Goal: Transaction & Acquisition: Purchase product/service

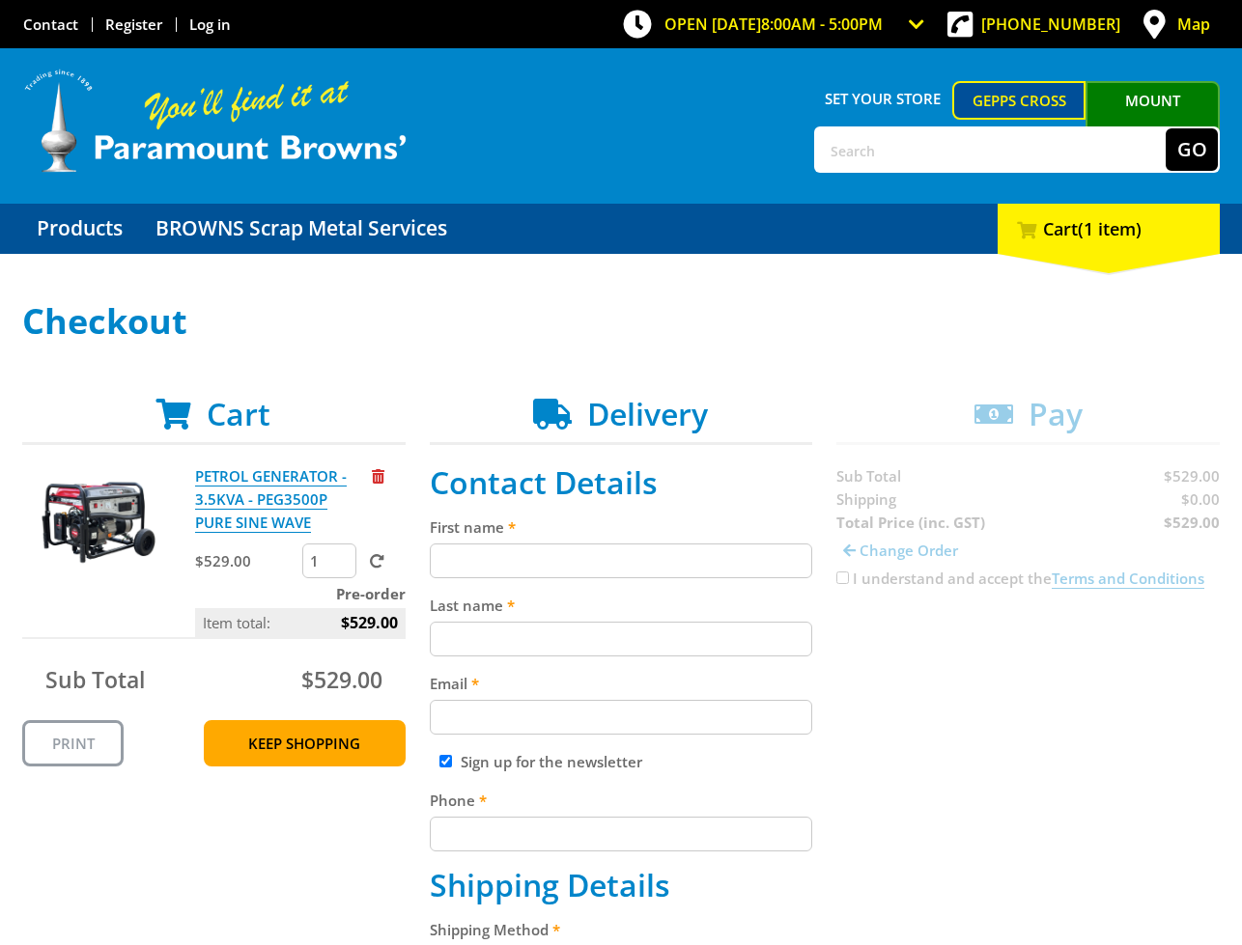
scroll to position [164, 0]
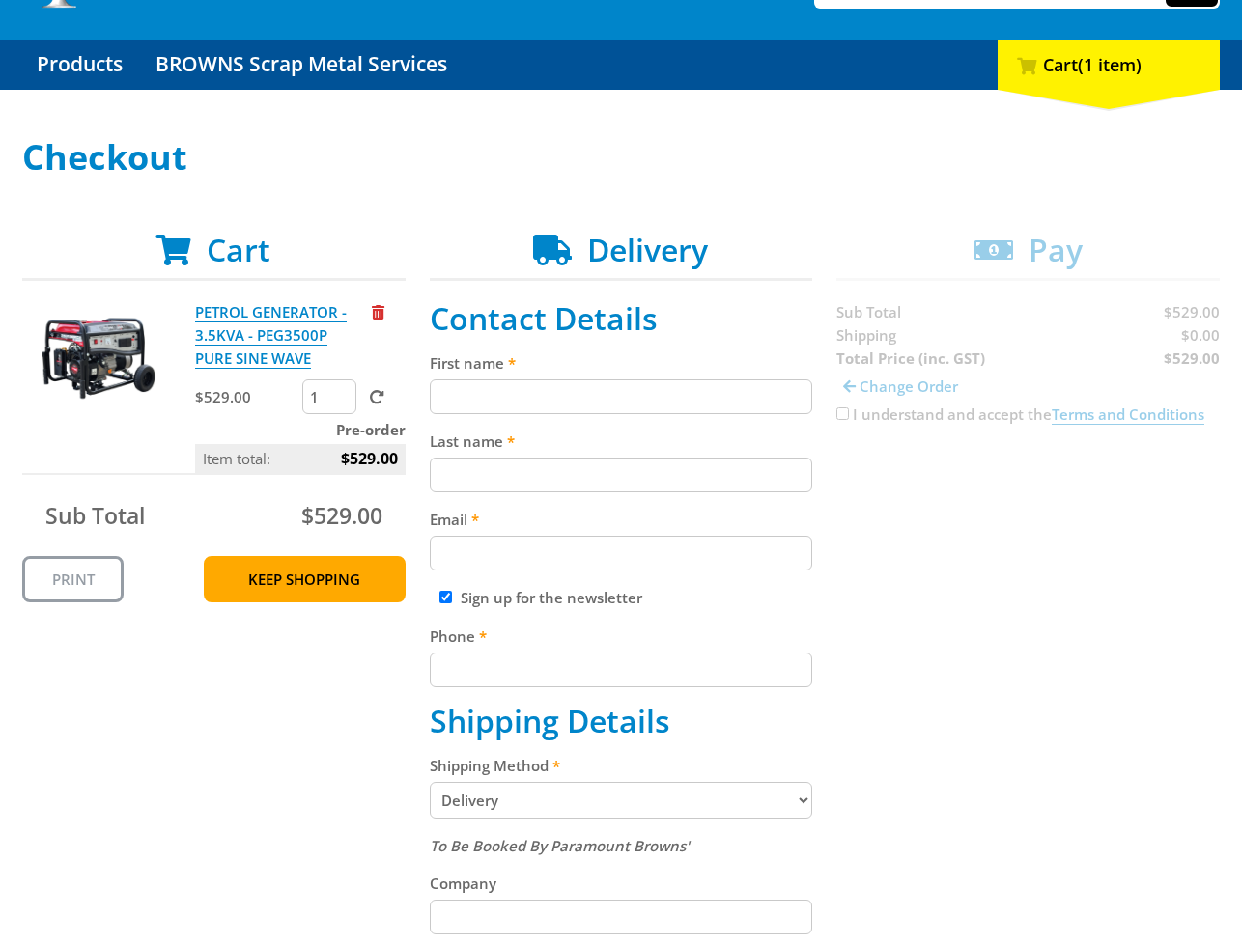
click at [607, 393] on input "First name" at bounding box center [621, 396] width 383 height 35
paste input "[PERSON_NAME]"
type input "[PERSON_NAME] SmithJohn [PERSON_NAME]"
click at [467, 481] on input "Last name" at bounding box center [621, 475] width 383 height 35
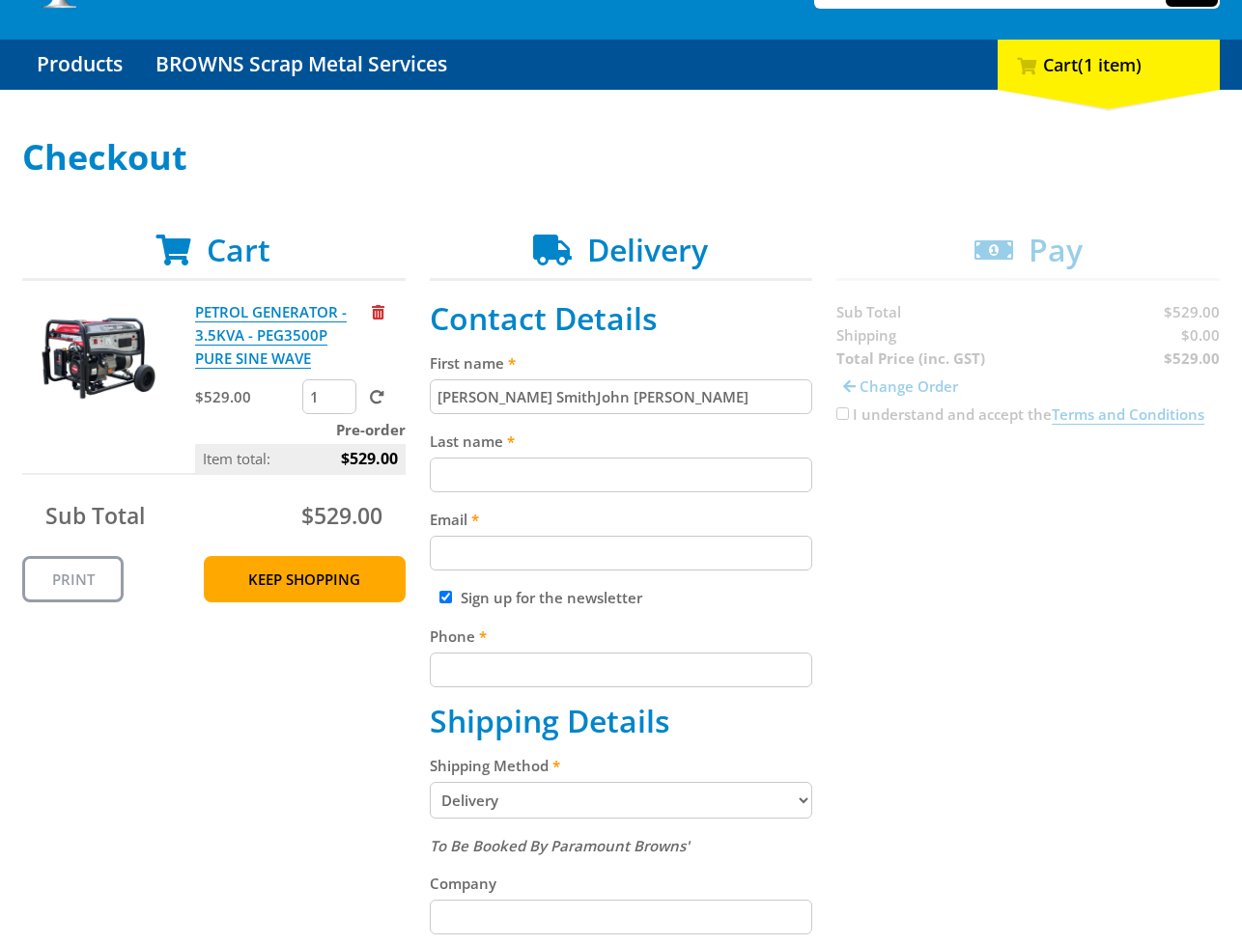
paste input "[PERSON_NAME]"
type input "[PERSON_NAME]"
click at [507, 558] on input "Email" at bounding box center [621, 553] width 383 height 35
paste input "[EMAIL_ADDRESS][DOMAIN_NAME]"
type input "[EMAIL_ADDRESS][DOMAIN_NAME]"
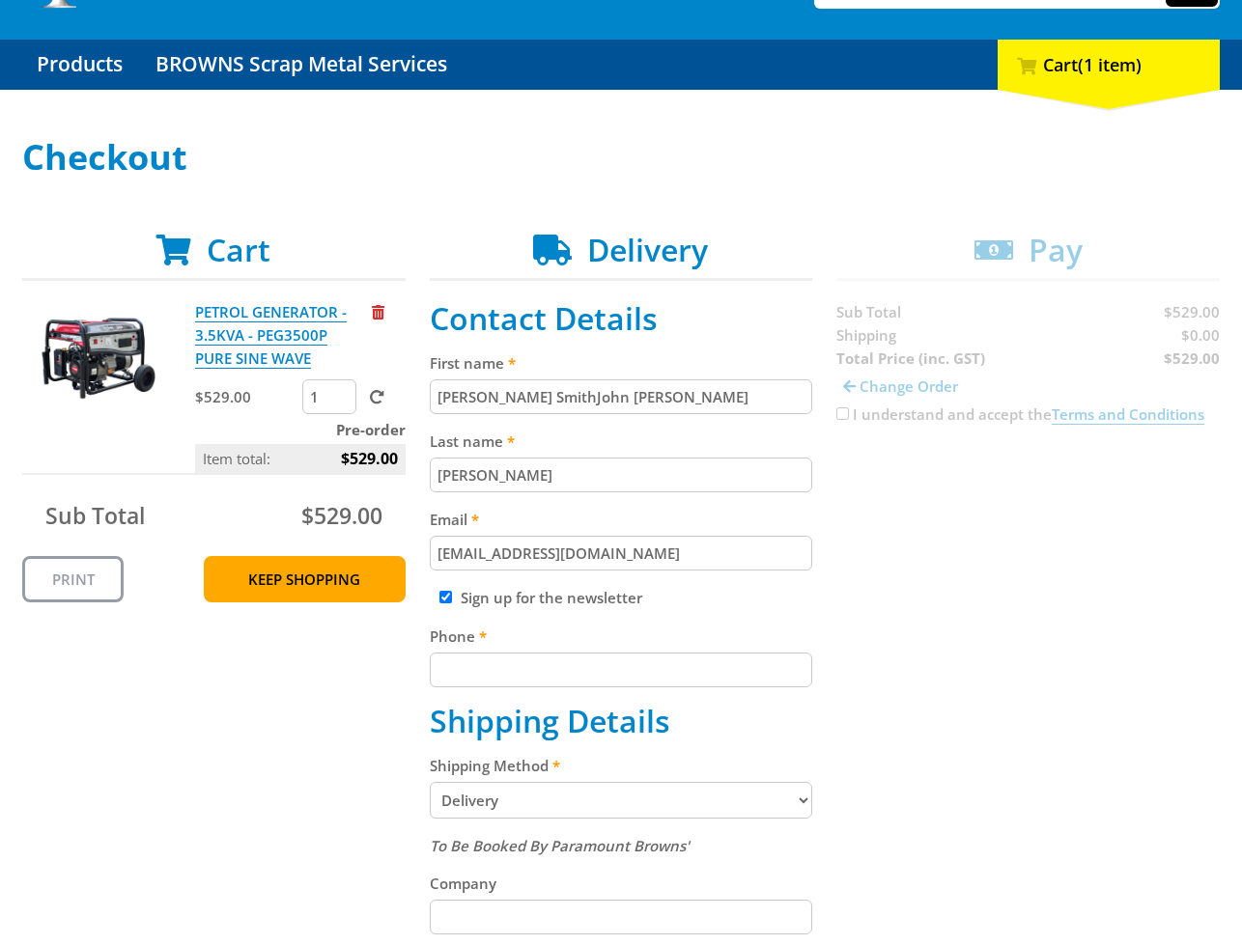
click at [637, 399] on input "[PERSON_NAME] SmithJohn [PERSON_NAME]" at bounding box center [621, 396] width 383 height 35
click at [739, 383] on input "[PERSON_NAME] SmithJohn [PERSON_NAME]" at bounding box center [621, 396] width 383 height 35
paste input "text"
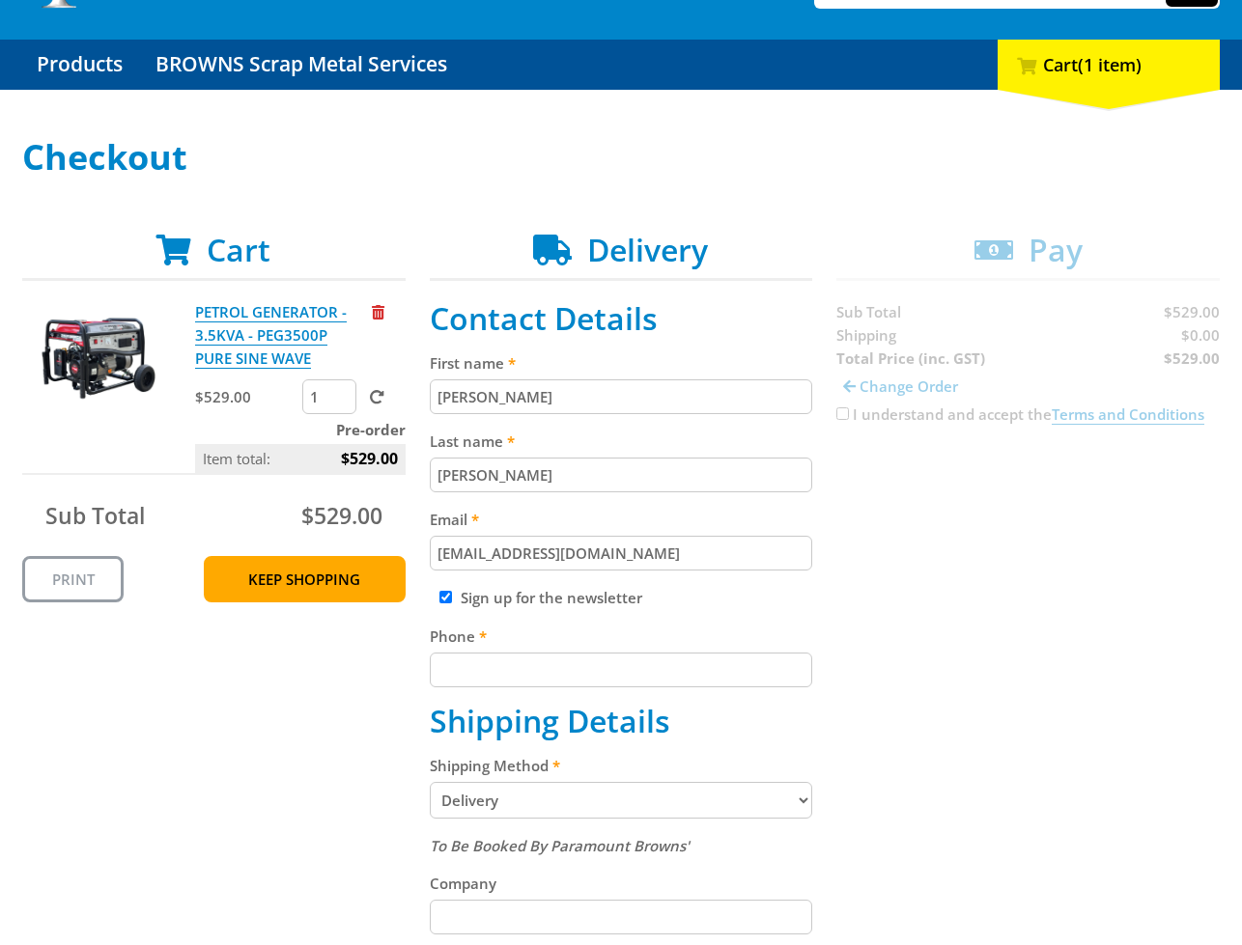
type input "[PERSON_NAME]"
click at [977, 514] on div "Cart PETROL GENERATOR - 3.5KVA - PEG3500P PURE SINE WAVE $529.00 1 Pre-order It…" at bounding box center [620, 901] width 1197 height 1339
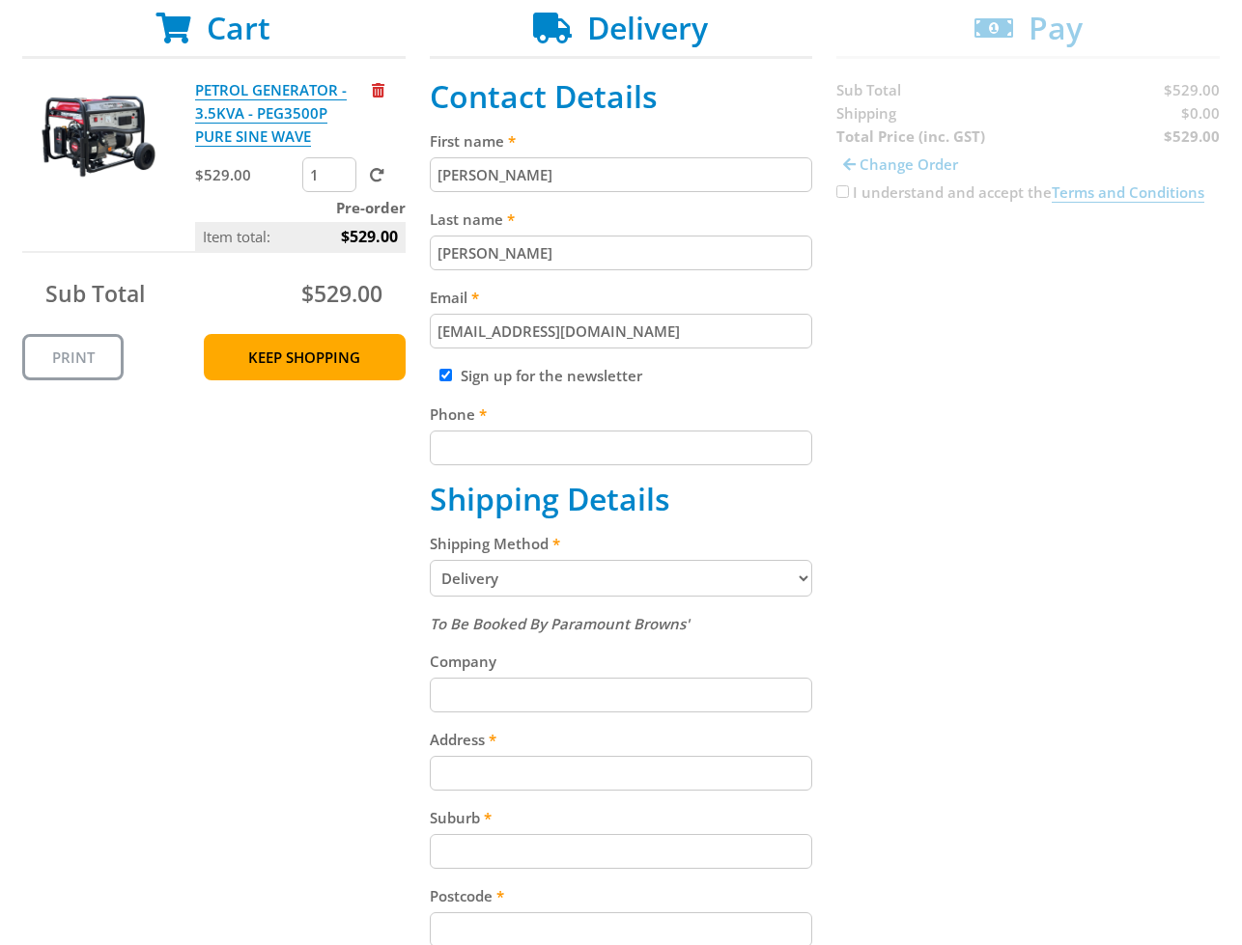
scroll to position [701, 0]
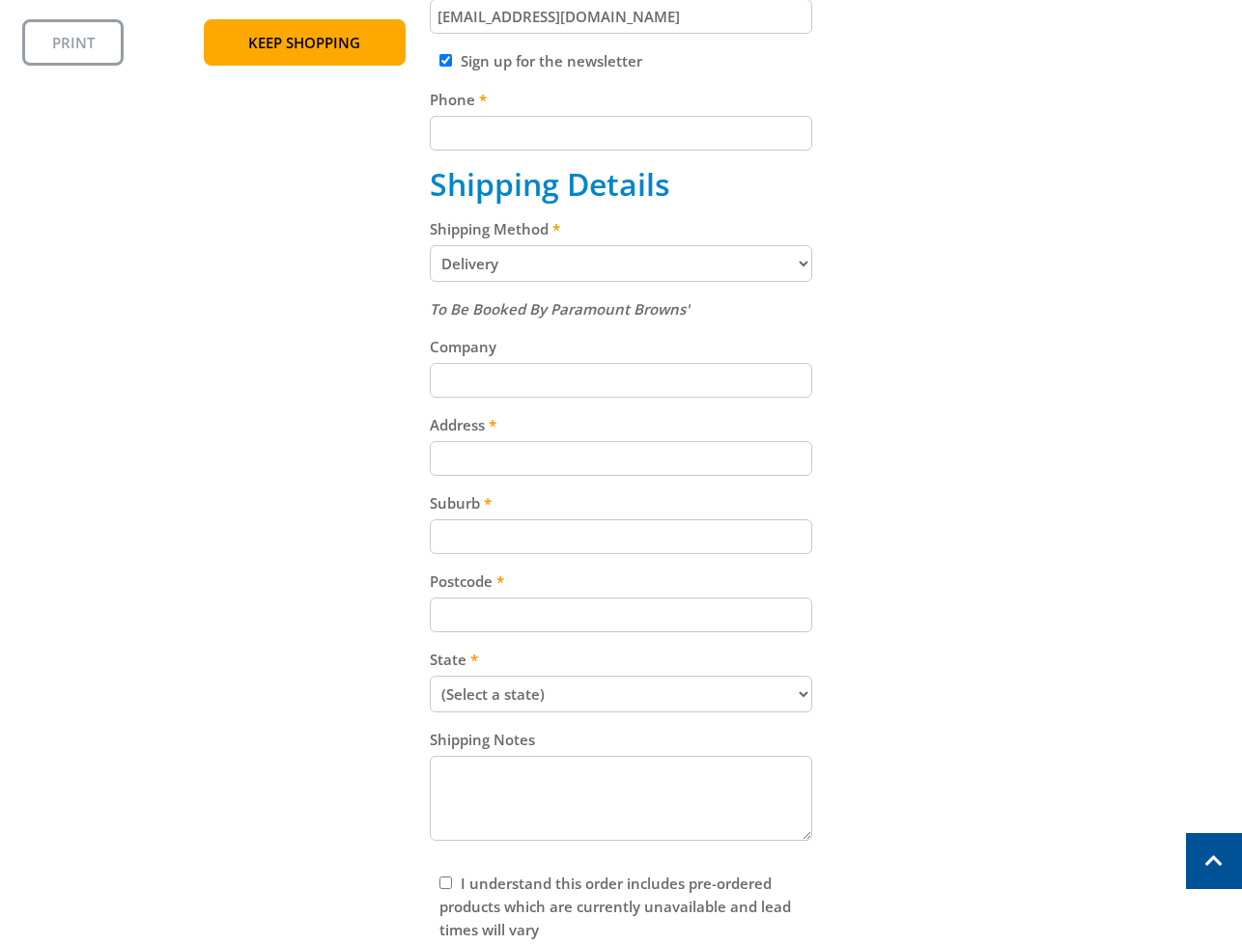
click at [545, 384] on input "Company" at bounding box center [621, 380] width 383 height 35
paste input "[PHONE_NUMBER]"
type input "[PHONE_NUMBER]"
drag, startPoint x: 746, startPoint y: 266, endPoint x: 725, endPoint y: 271, distance: 22.0
click at [745, 266] on select "Pickup from Gepps Cross Delivery" at bounding box center [621, 263] width 383 height 37
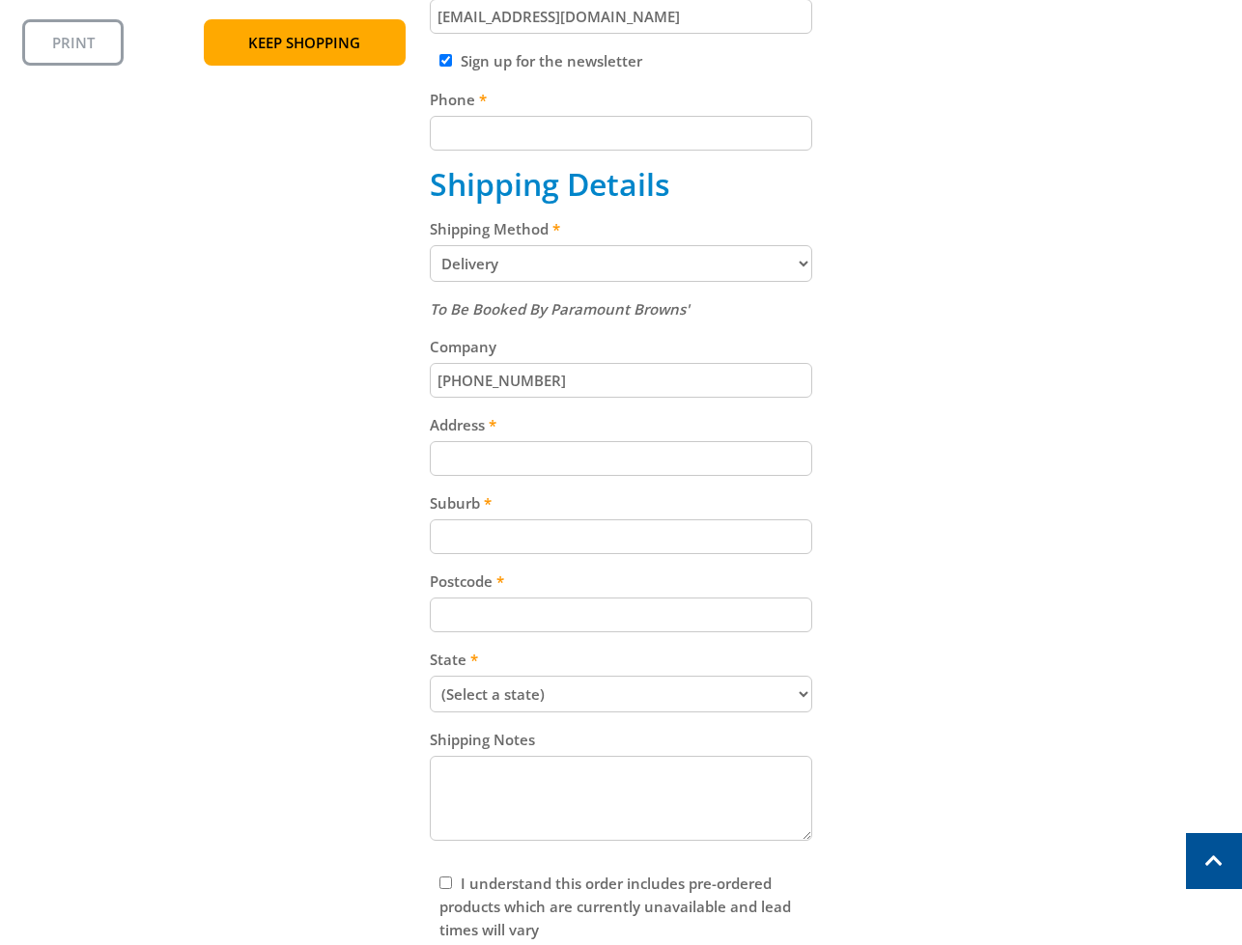
click at [430, 245] on select "Pickup from Gepps Cross Delivery" at bounding box center [621, 263] width 383 height 37
click at [651, 272] on select "Pickup from Gepps Cross Delivery" at bounding box center [621, 263] width 383 height 37
select select "Pickup"
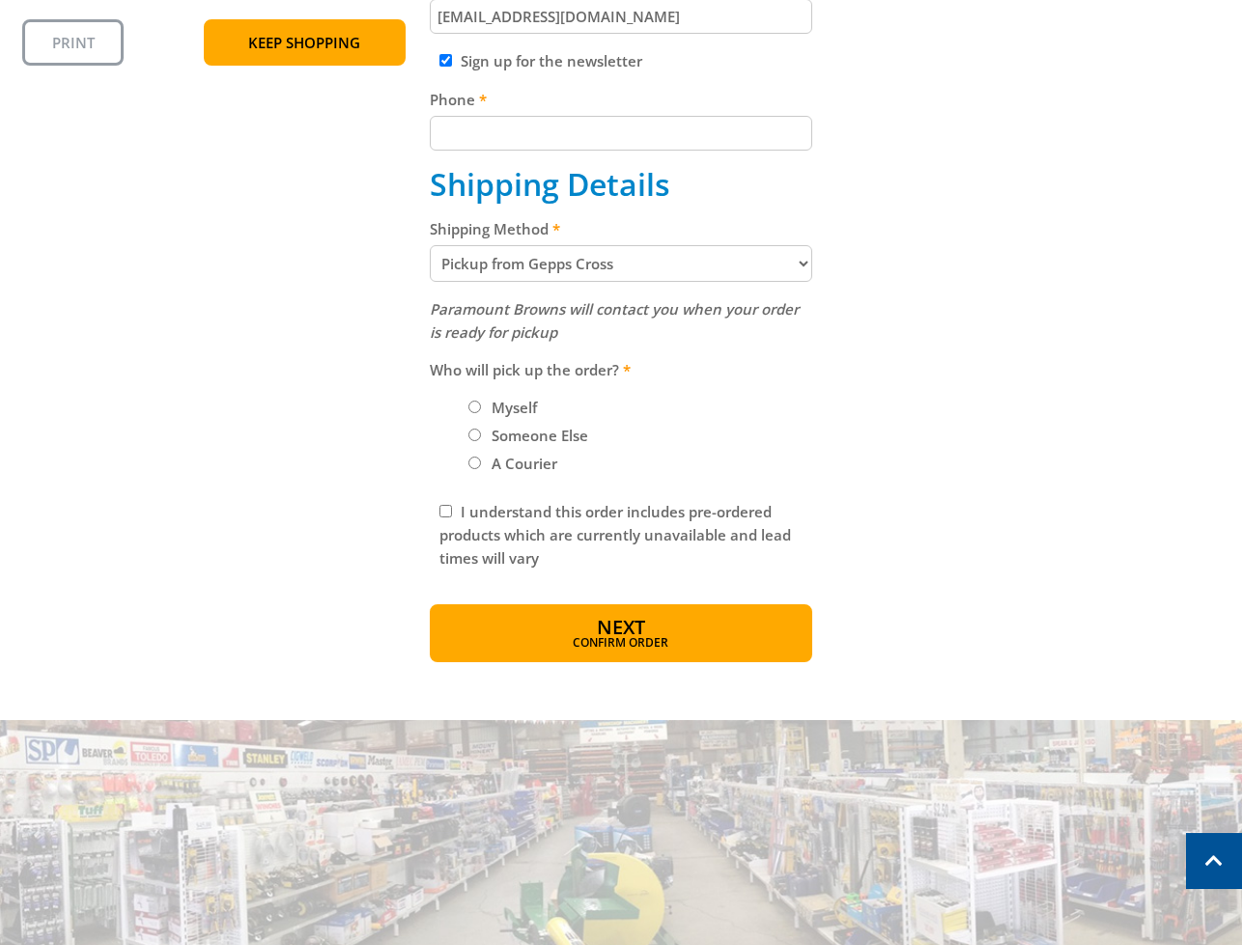
click at [475, 406] on input "Myself" at bounding box center [474, 407] width 13 height 13
radio input "true"
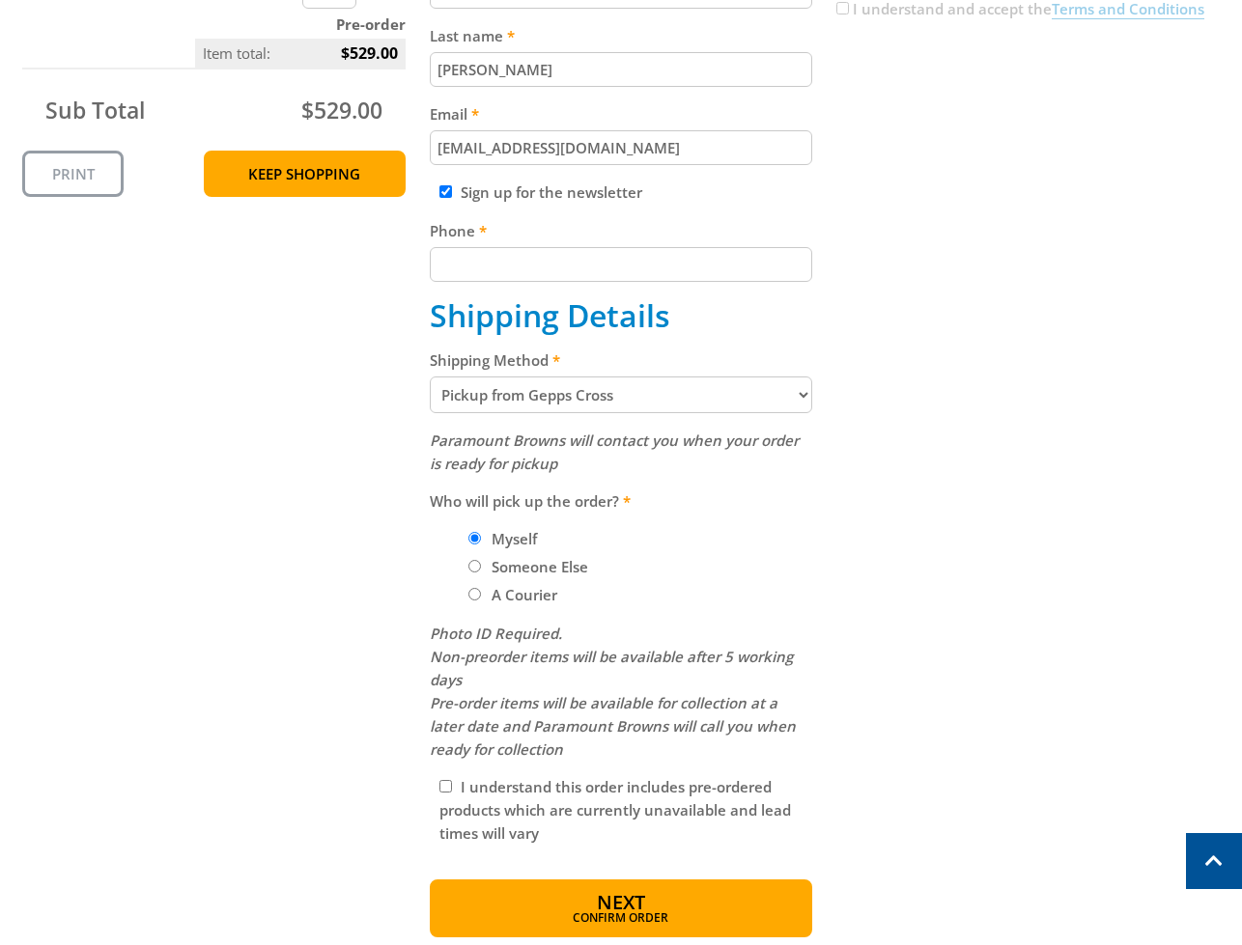
scroll to position [573, 0]
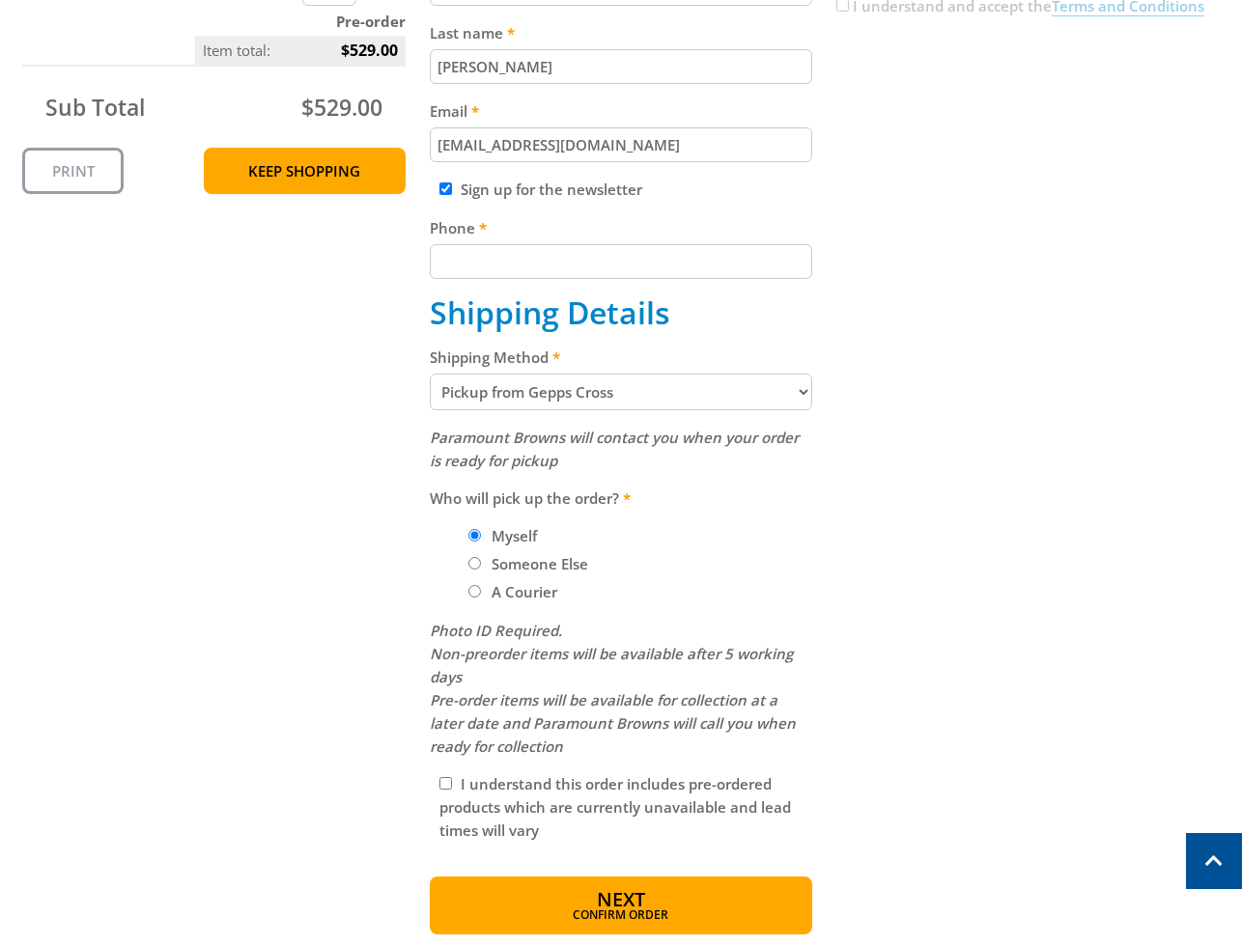
click at [600, 396] on select "Pickup from Gepps Cross Delivery" at bounding box center [621, 392] width 383 height 37
select select "Delivery"
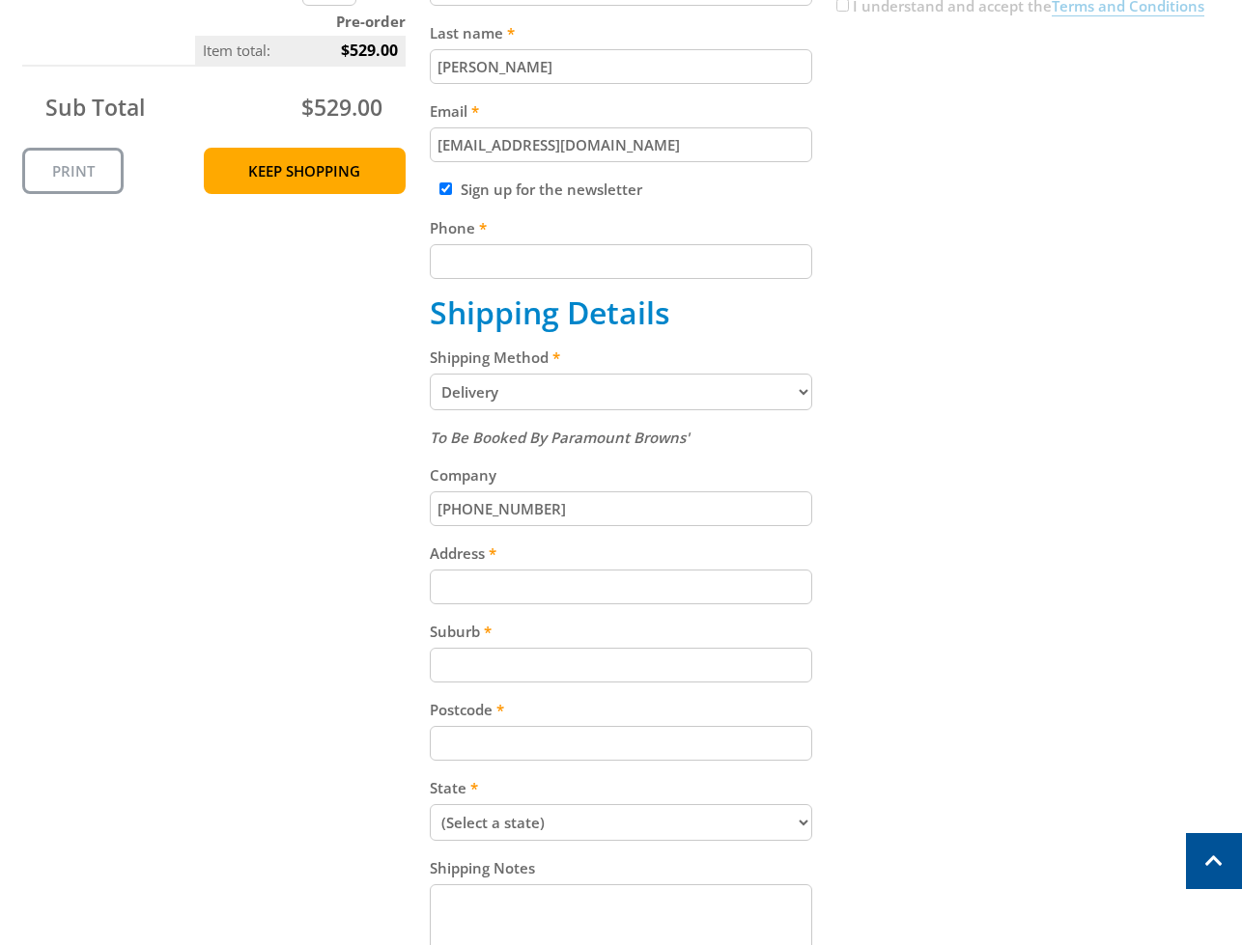
click at [683, 257] on input "Phone" at bounding box center [621, 261] width 383 height 35
paste input "[PHONE_NUMBER]"
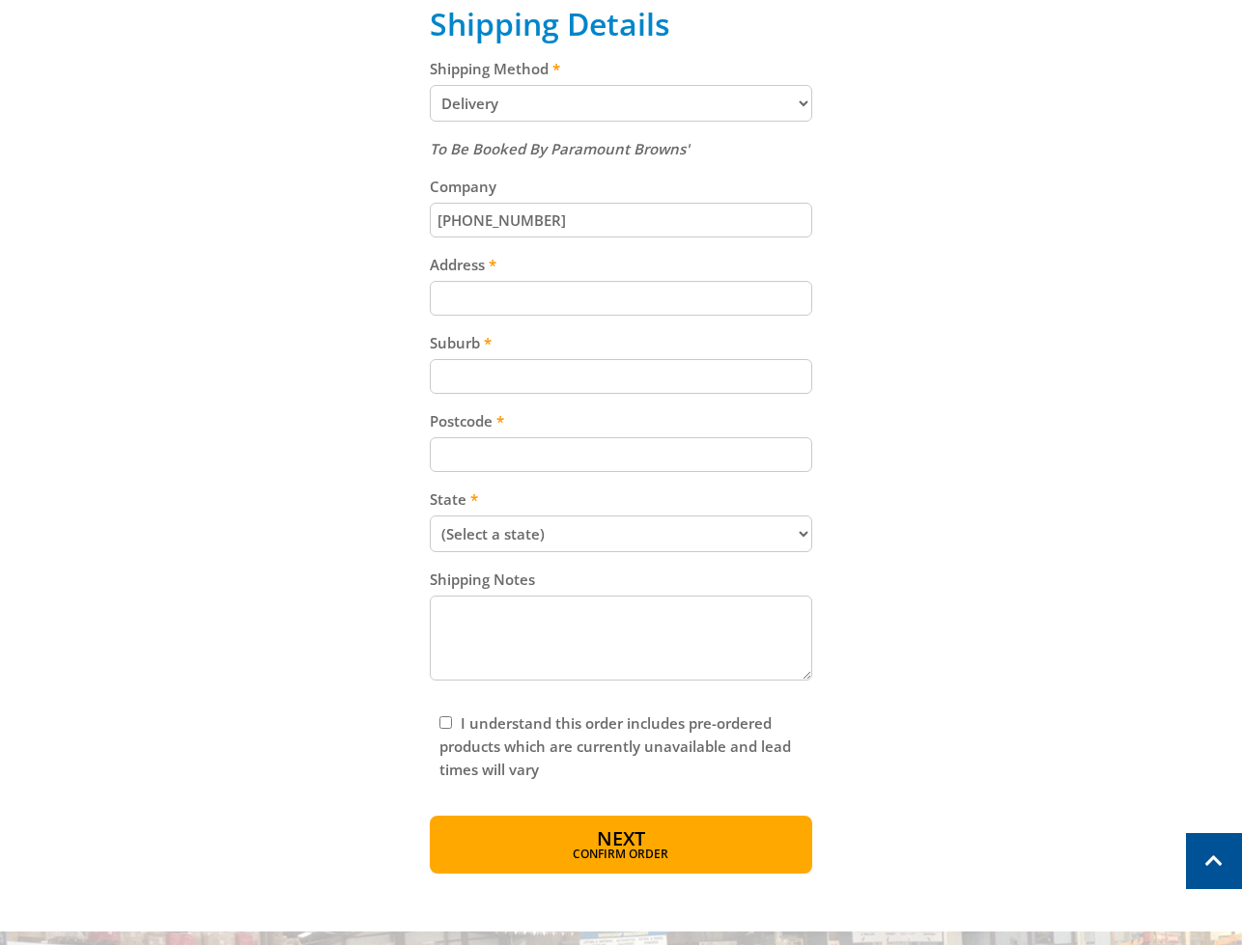
scroll to position [864, 0]
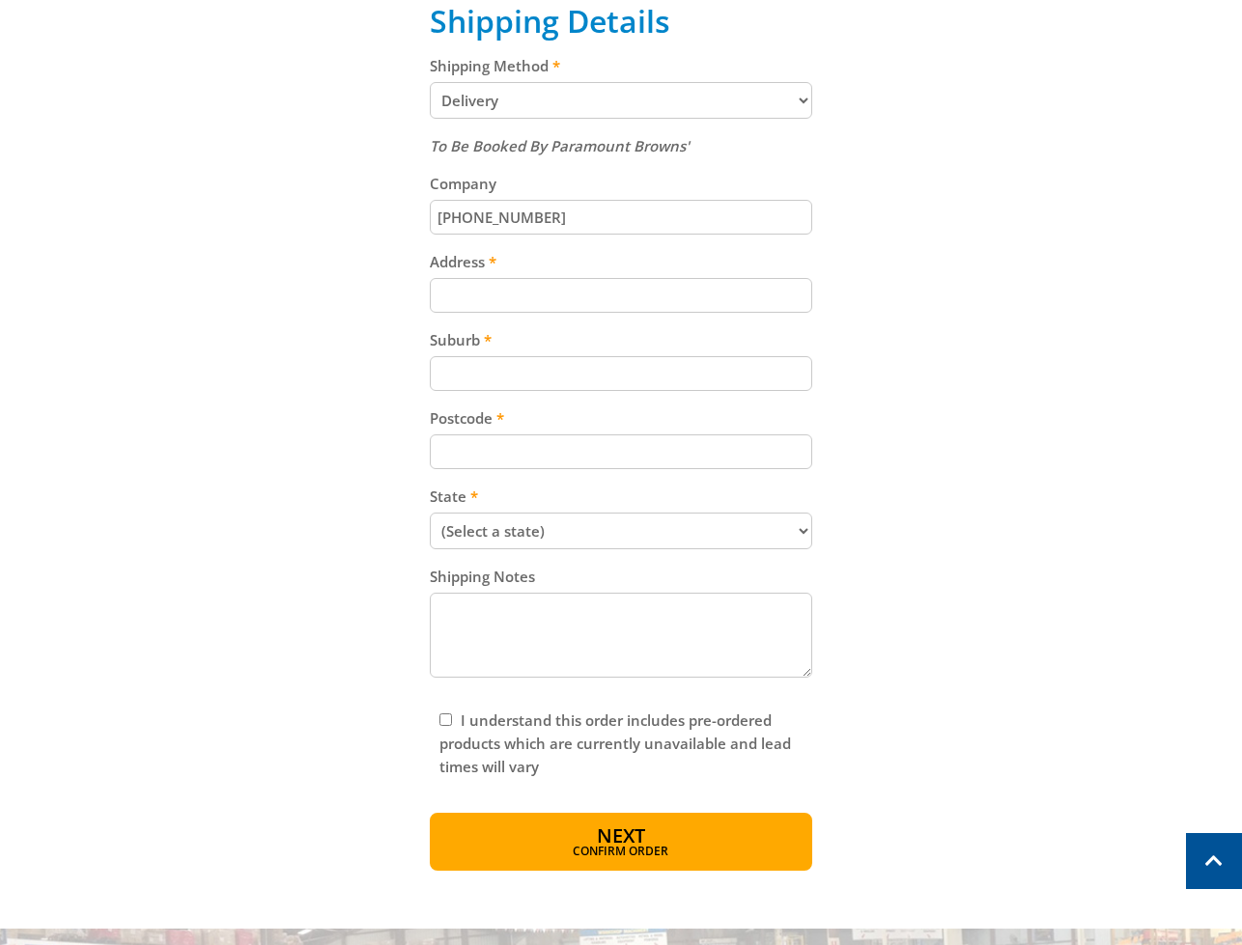
type input "[PHONE_NUMBER]"
click at [691, 293] on input "Address" at bounding box center [621, 295] width 383 height 35
paste input "[STREET_ADDRESS]"
type input "[STREET_ADDRESS]"
click at [586, 450] on input "Postcode" at bounding box center [621, 451] width 383 height 35
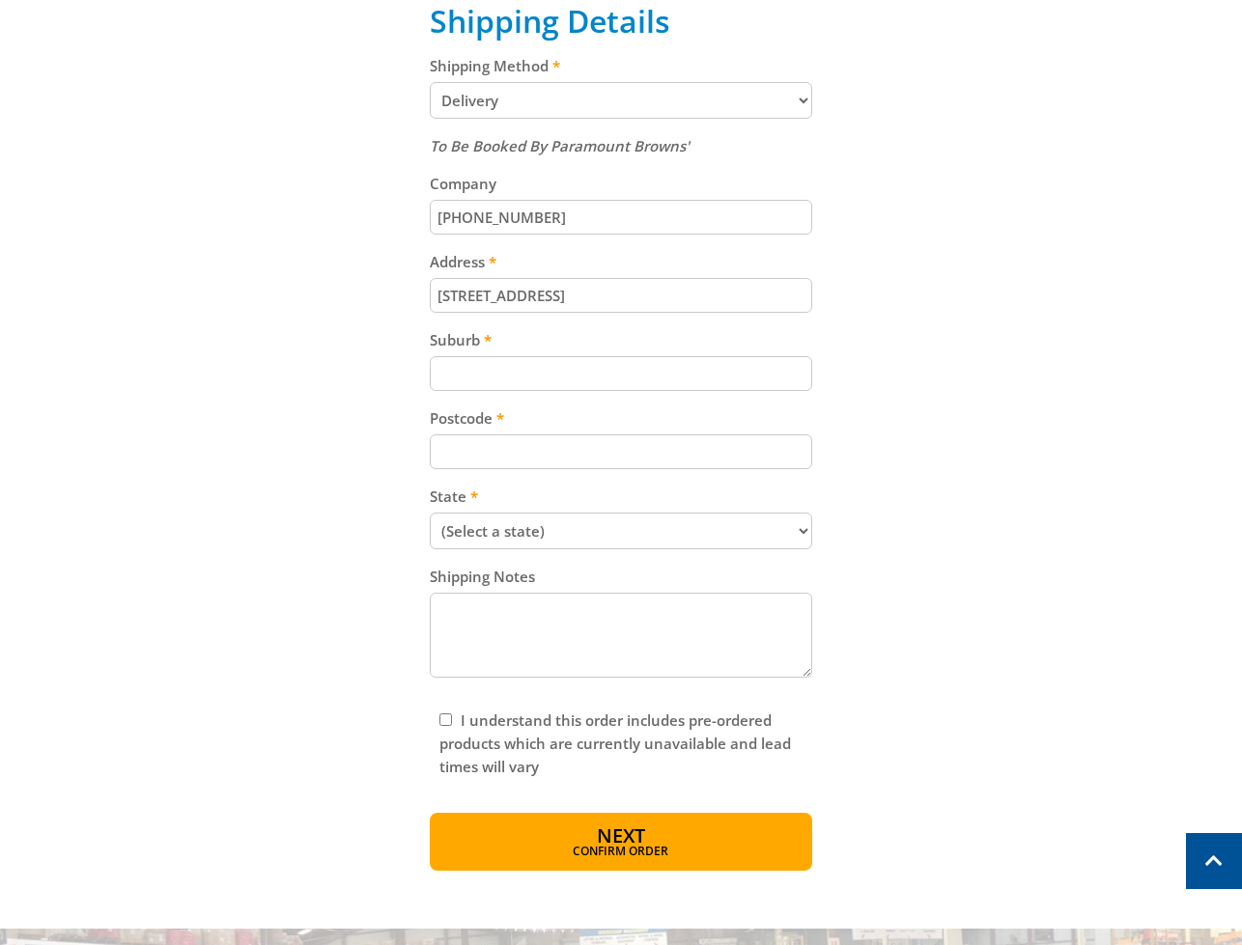
click at [620, 374] on input "Suburb" at bounding box center [621, 373] width 383 height 35
paste input "Gepps Cross"
type input "Gepps Cross"
click at [628, 446] on input "Postcode" at bounding box center [621, 451] width 383 height 35
paste input "5094"
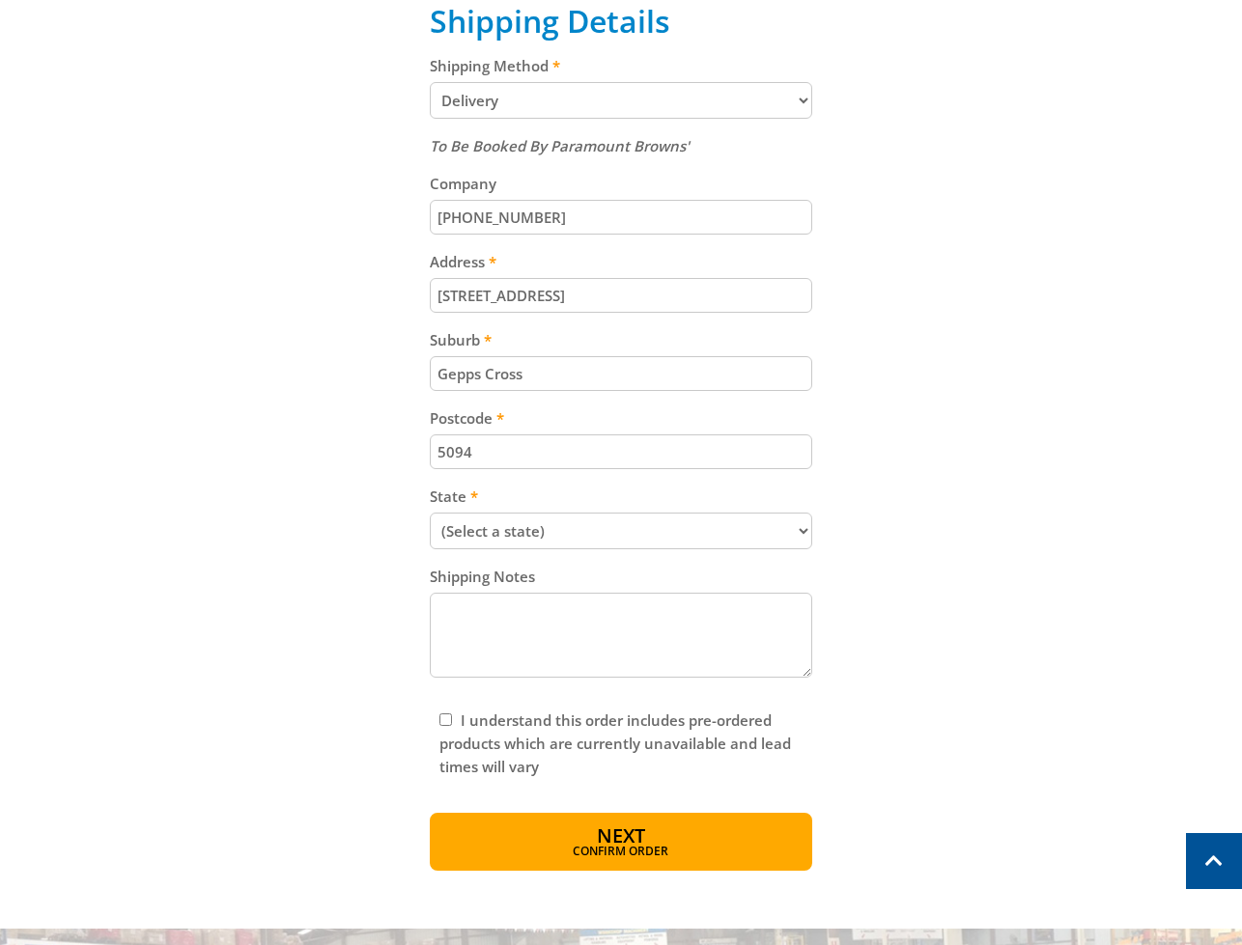
type input "5094"
click at [497, 530] on select "(Select a state) [GEOGRAPHIC_DATA] [GEOGRAPHIC_DATA] [GEOGRAPHIC_DATA] [GEOGRAP…" at bounding box center [621, 531] width 383 height 37
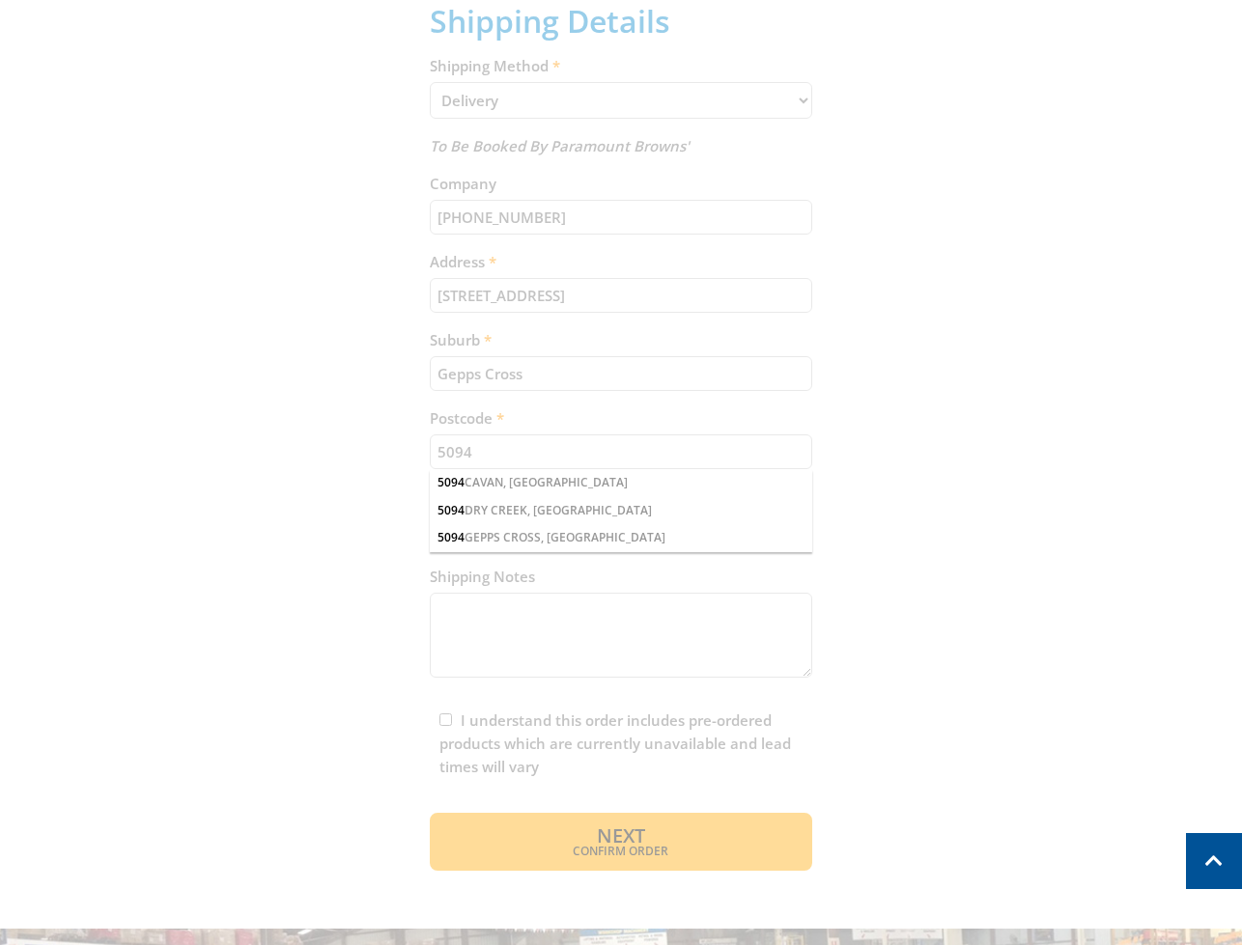
click at [430, 513] on select "(Select a state) [GEOGRAPHIC_DATA] [GEOGRAPHIC_DATA] [GEOGRAPHIC_DATA] [GEOGRAP…" at bounding box center [621, 531] width 383 height 37
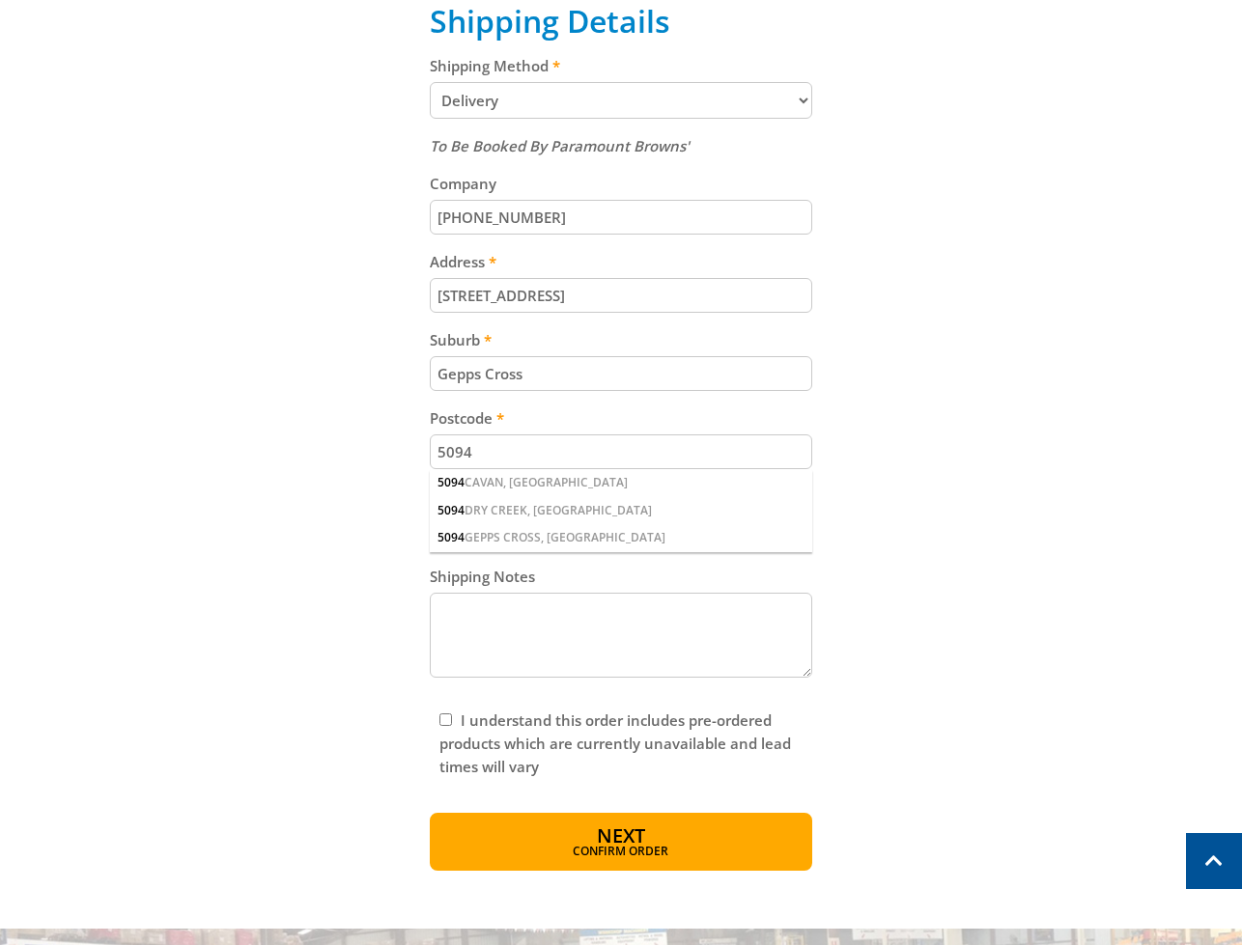
click at [906, 445] on div "Cart PETROL GENERATOR - 3.5KVA - PEG3500P PURE SINE WAVE $529.00 1 Pre-order It…" at bounding box center [620, 201] width 1197 height 1339
click at [831, 510] on div "Cart PETROL GENERATOR - 3.5KVA - PEG3500P PURE SINE WAVE $529.00 1 Pre-order It…" at bounding box center [620, 201] width 1197 height 1339
click at [593, 469] on div "5094 CAVAN, [GEOGRAPHIC_DATA]" at bounding box center [621, 482] width 383 height 27
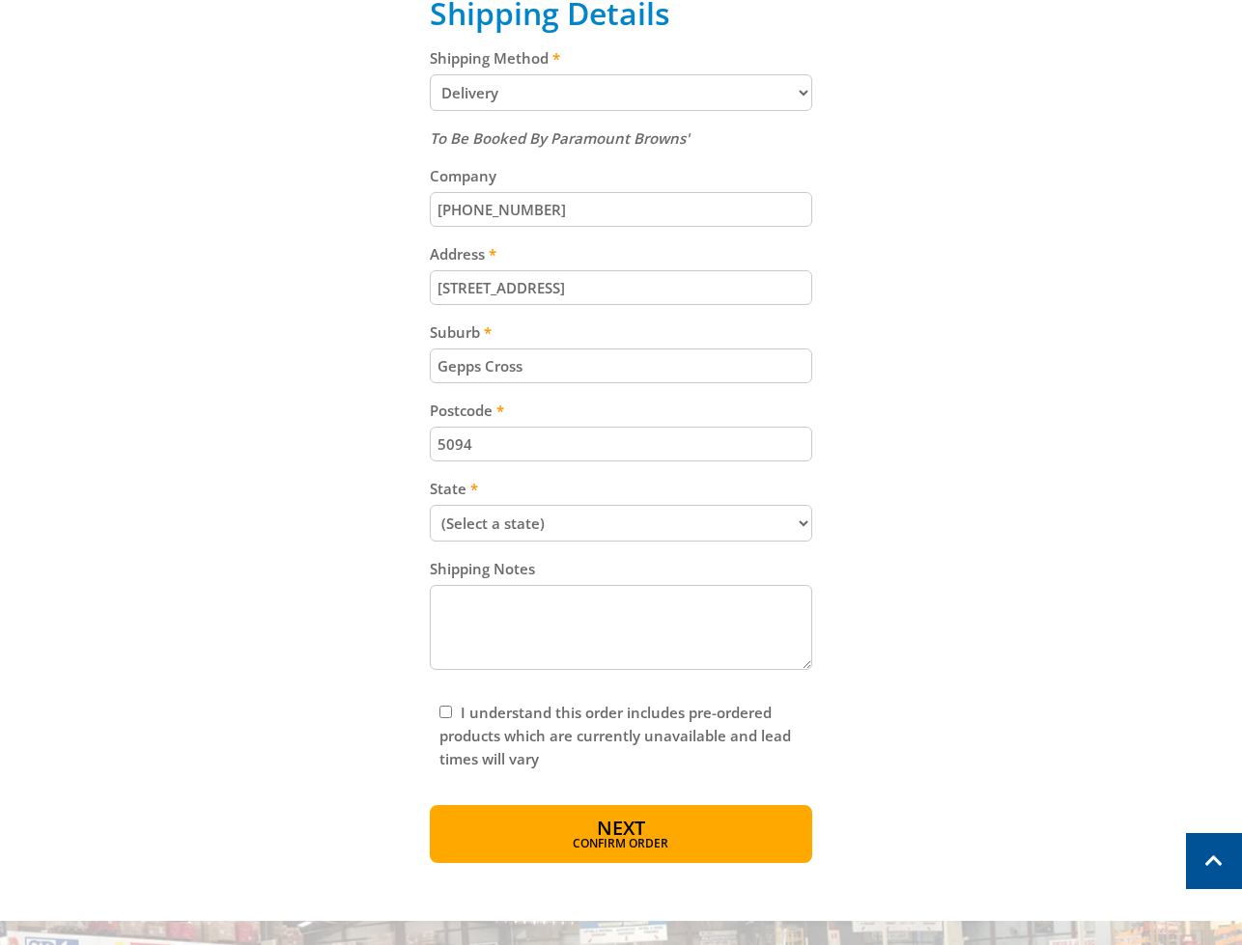
scroll to position [883, 0]
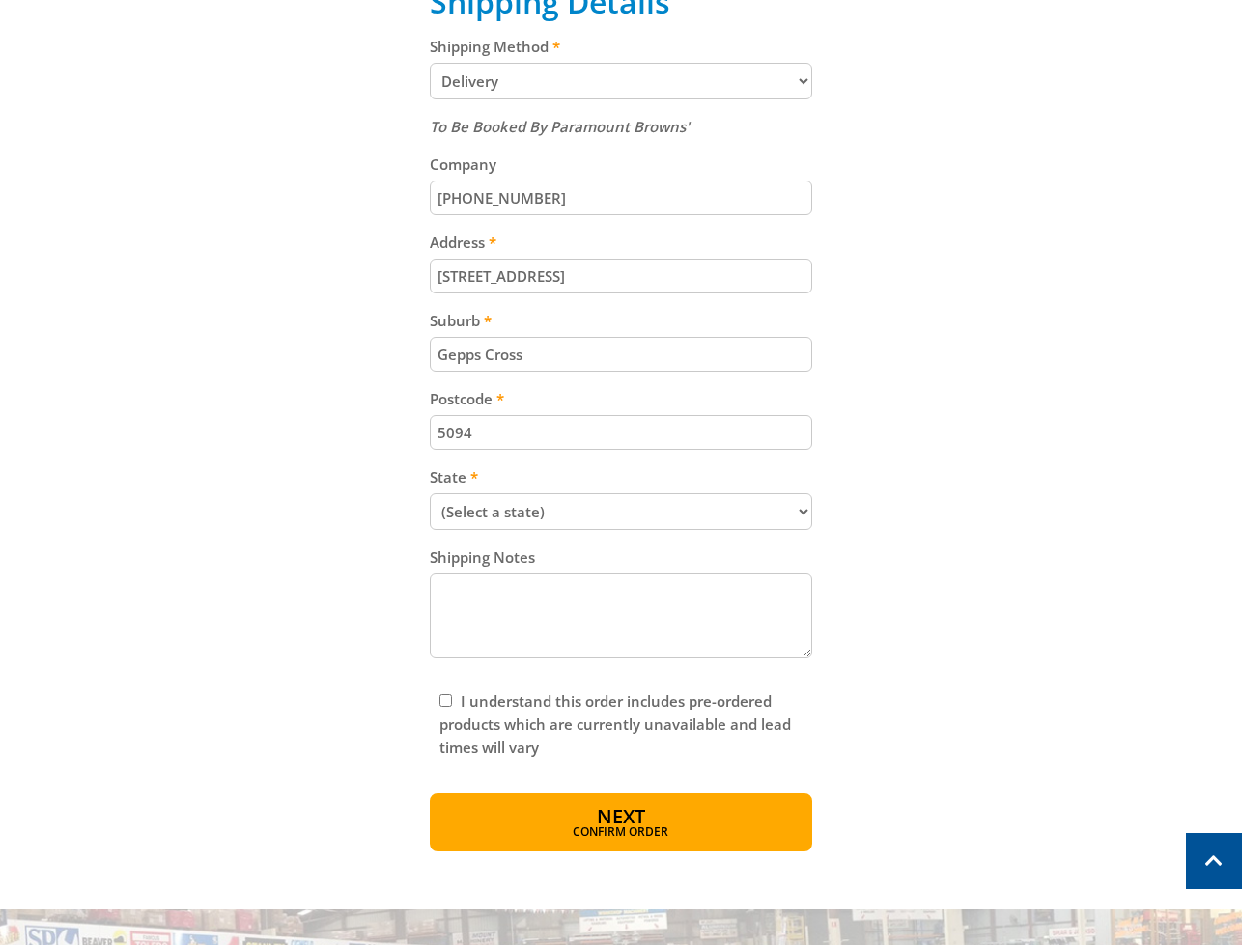
click at [751, 476] on label "State" at bounding box center [621, 476] width 383 height 23
click at [751, 493] on select "(Select a state) [GEOGRAPHIC_DATA] [GEOGRAPHIC_DATA] [GEOGRAPHIC_DATA] [GEOGRAP…" at bounding box center [621, 511] width 383 height 37
click at [730, 503] on select "(Select a state) [GEOGRAPHIC_DATA] [GEOGRAPHIC_DATA] [GEOGRAPHIC_DATA] [GEOGRAP…" at bounding box center [621, 511] width 383 height 37
select select "SA"
click at [430, 493] on select "(Select a state) [GEOGRAPHIC_DATA] [GEOGRAPHIC_DATA] [GEOGRAPHIC_DATA] [GEOGRAP…" at bounding box center [621, 511] width 383 height 37
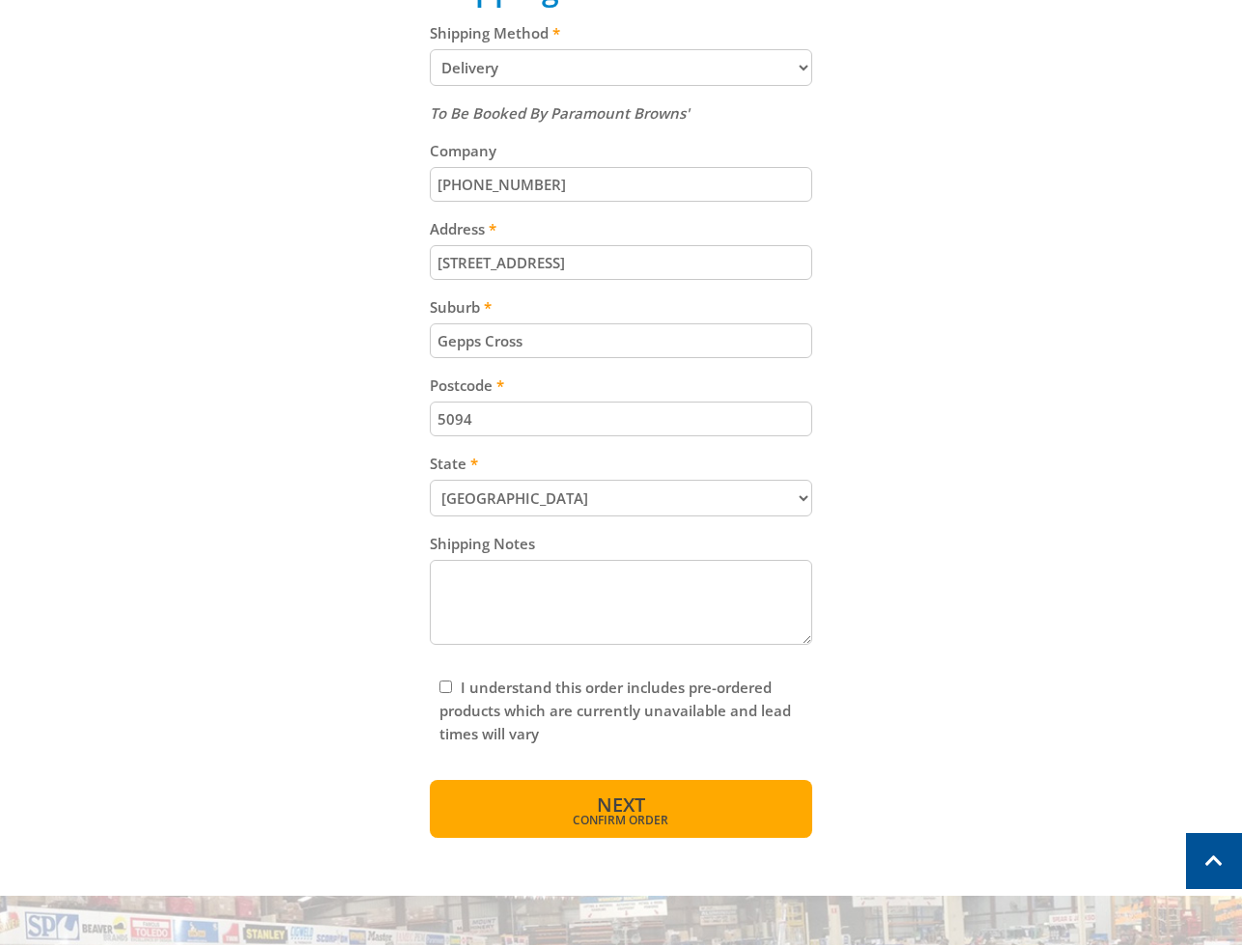
scroll to position [915, 0]
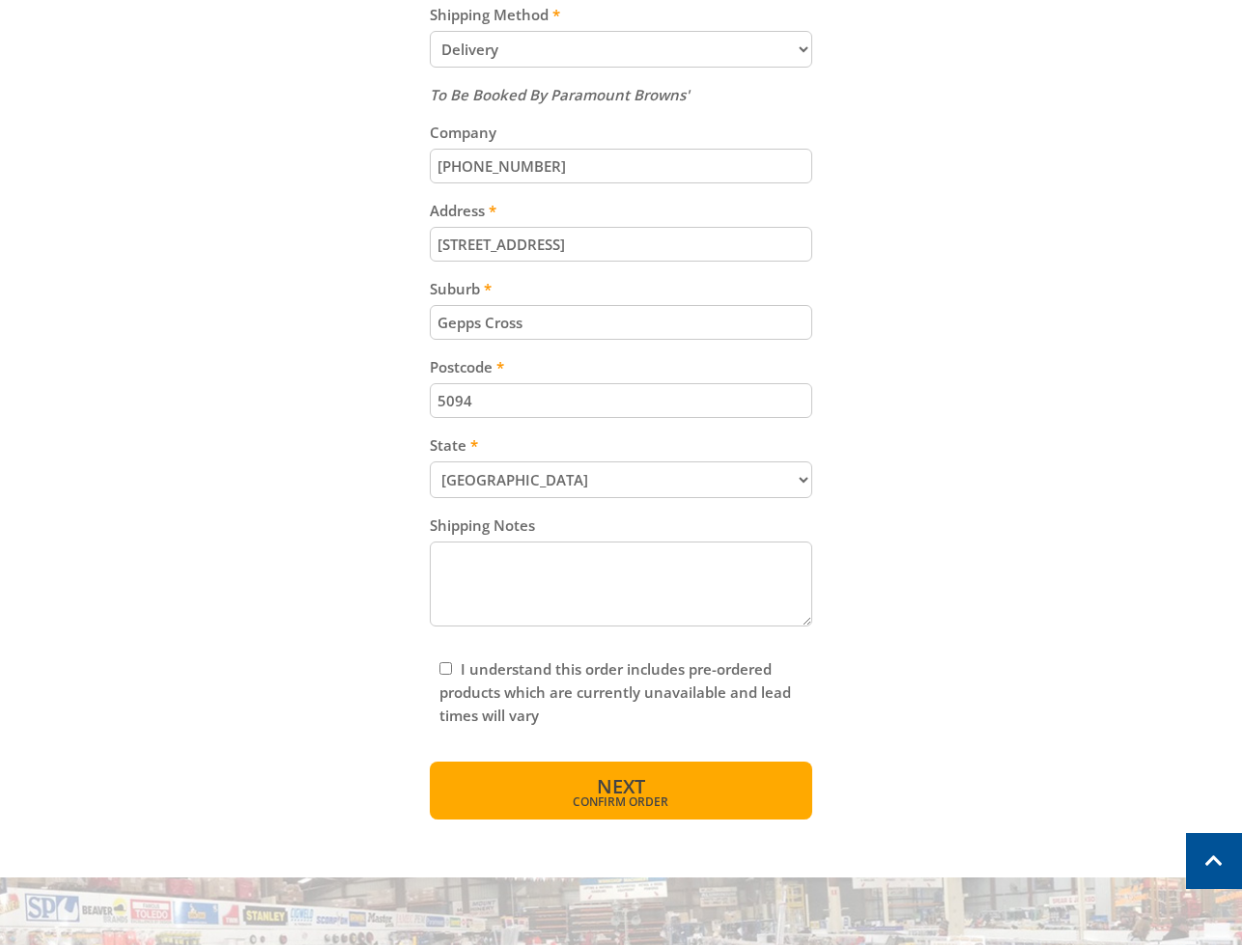
click at [661, 769] on button "Next Confirm order" at bounding box center [621, 791] width 383 height 58
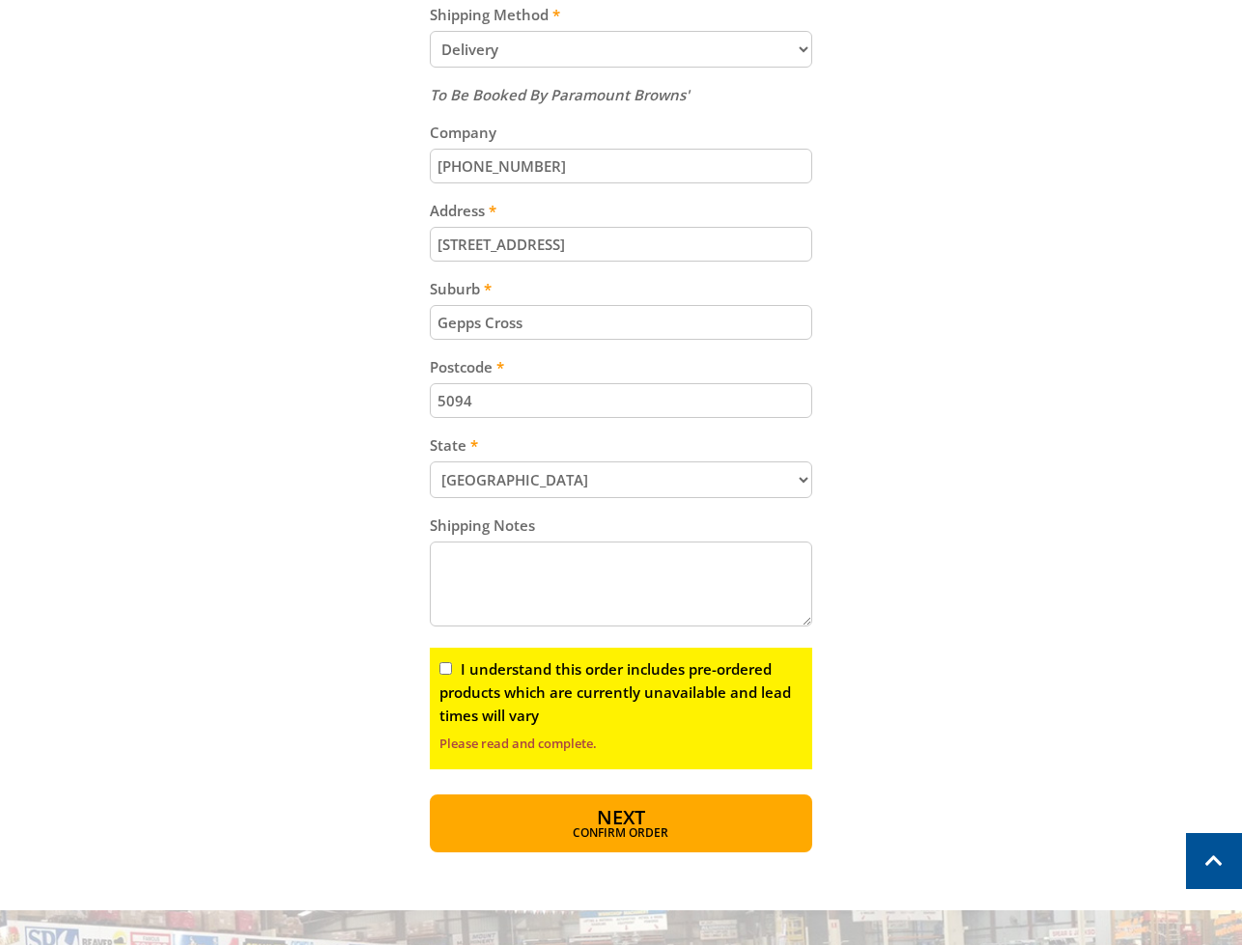
click at [434, 671] on div "I understand this order includes pre-ordered products which are currently unava…" at bounding box center [621, 709] width 383 height 122
click at [447, 672] on input "I understand this order includes pre-ordered products which are currently unava…" at bounding box center [445, 668] width 13 height 13
checkbox input "true"
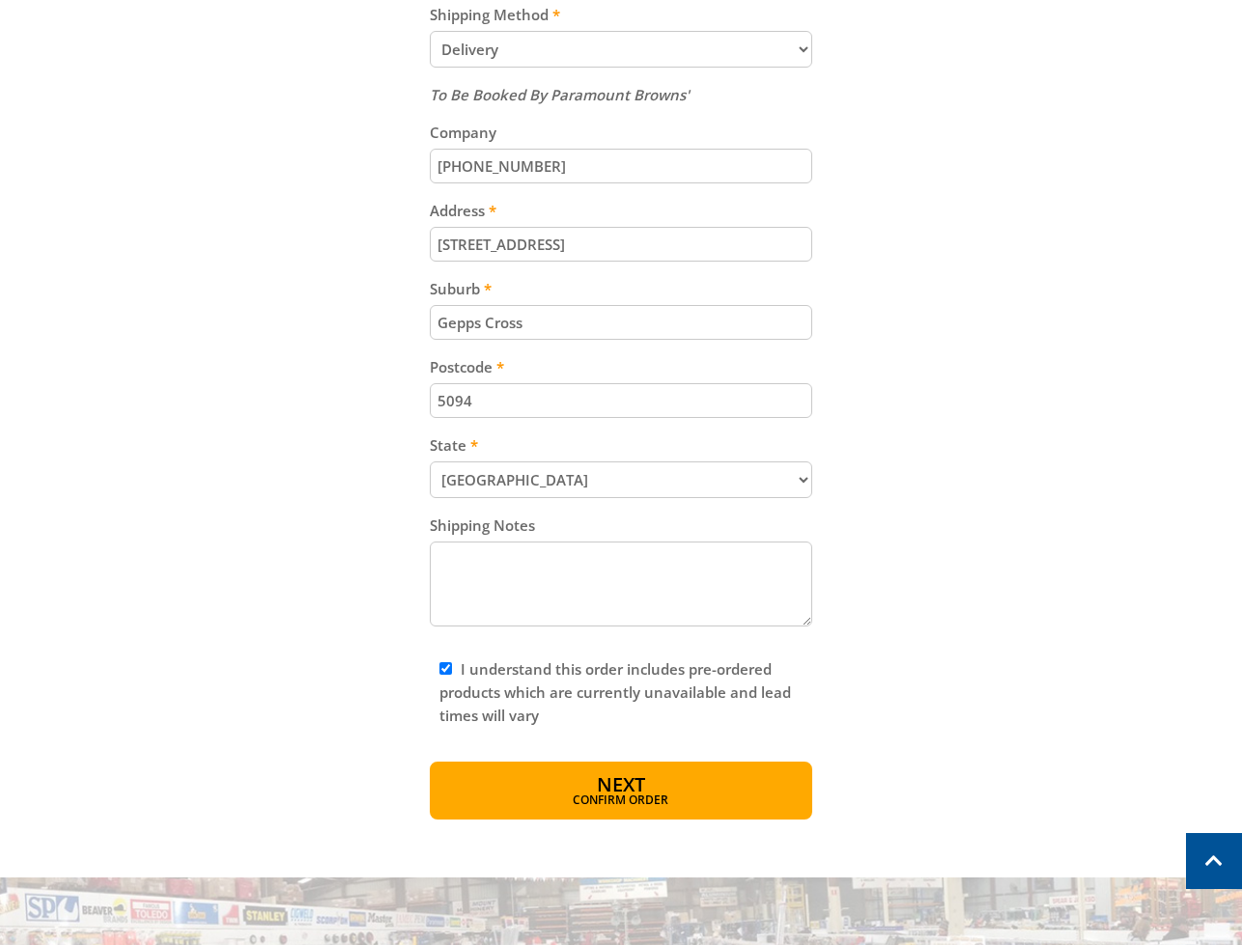
click at [561, 780] on button "Next Confirm order" at bounding box center [621, 791] width 383 height 58
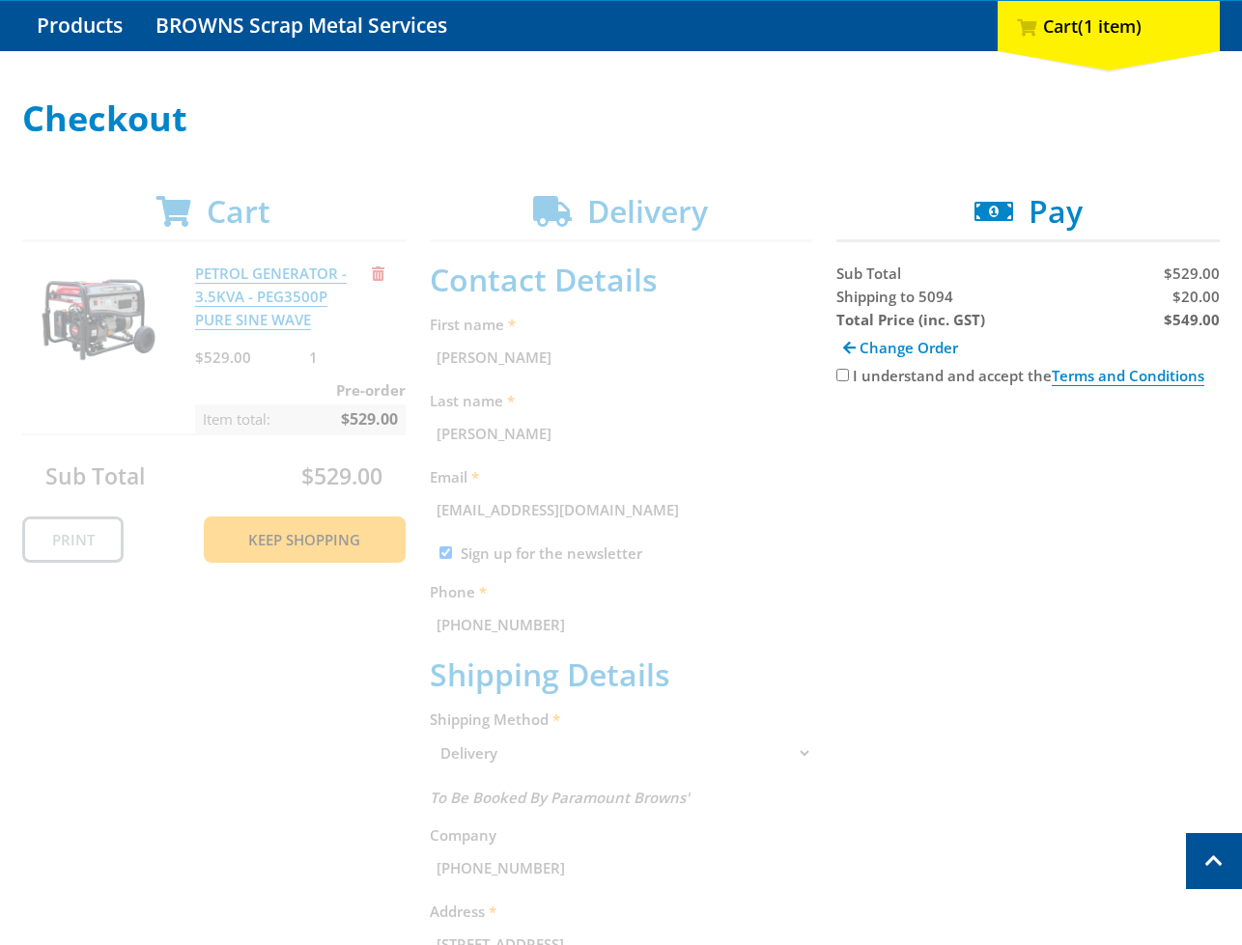
scroll to position [185, 0]
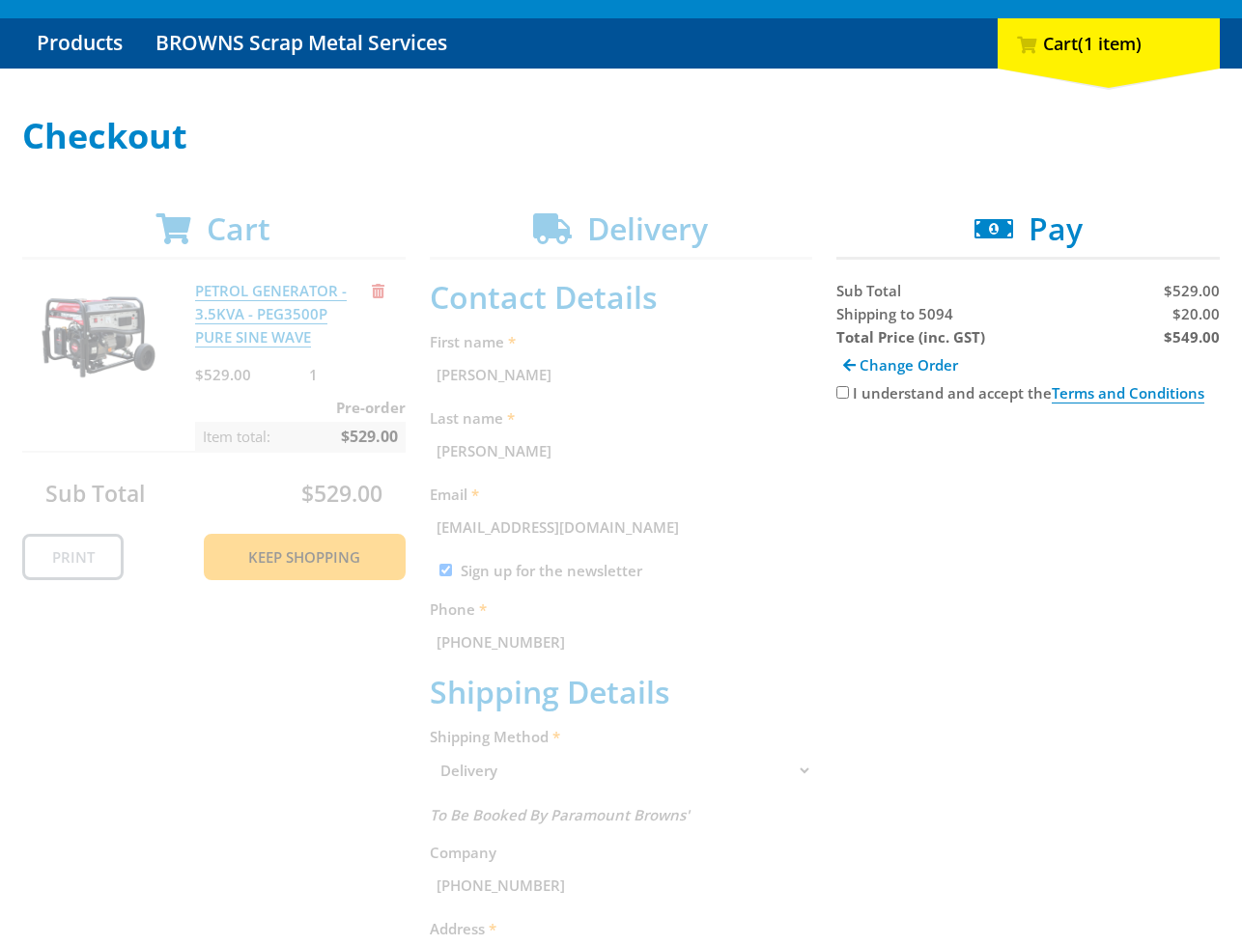
click at [1203, 313] on span "$20.00" at bounding box center [1195, 313] width 47 height 19
copy span "20.00"
click at [1203, 334] on strong "$549.00" at bounding box center [1191, 336] width 56 height 19
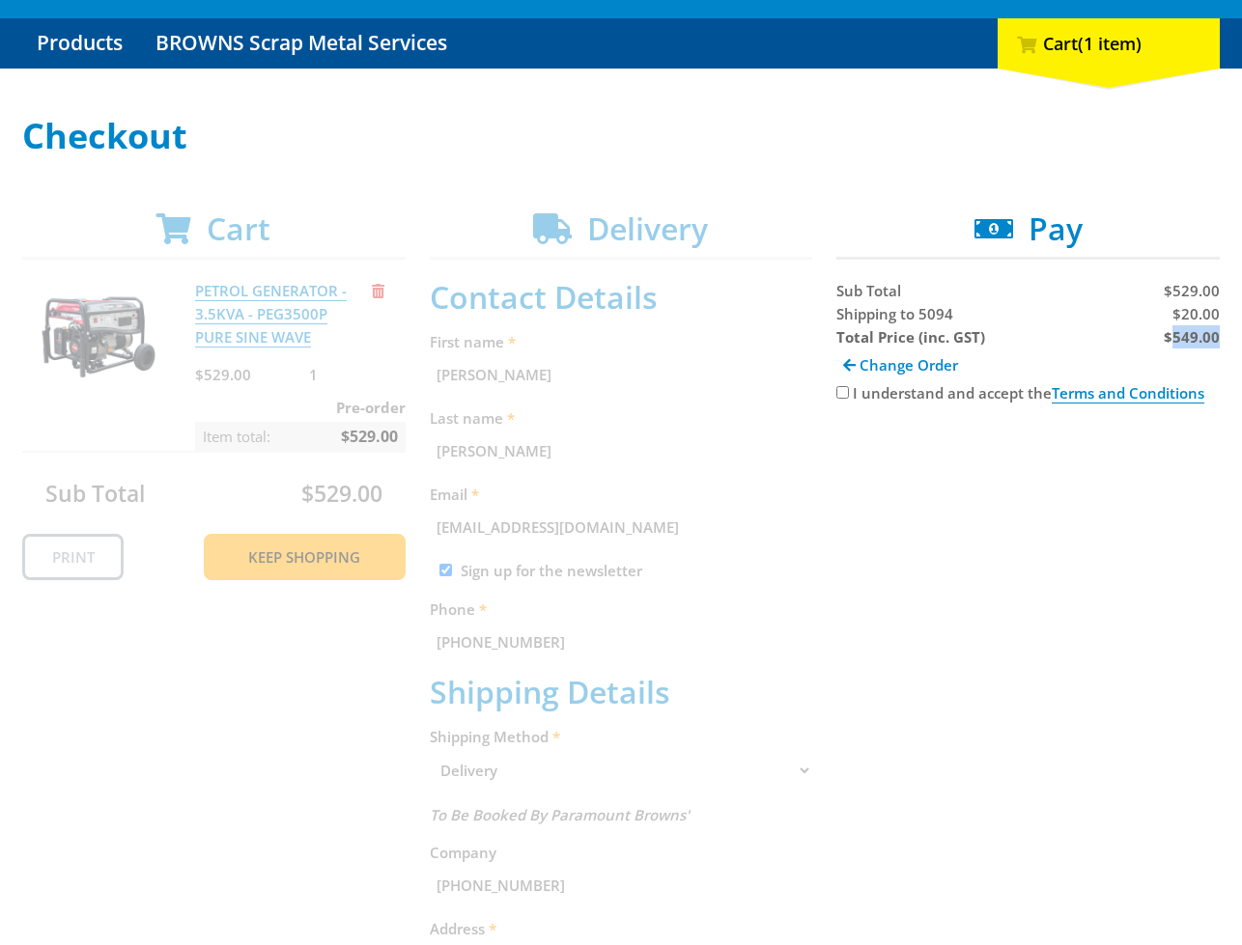
copy strong "549.00"
